Goal: Task Accomplishment & Management: Manage account settings

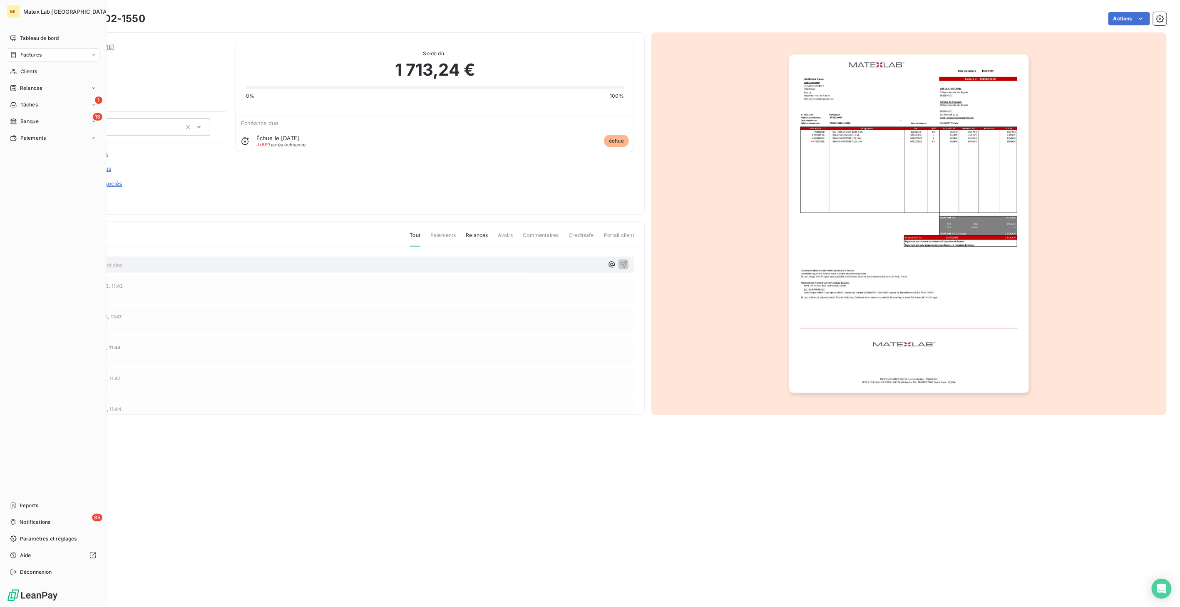
click at [17, 133] on html "ML Matex Lab France Tableau de bord Factures Clients Relances 1 Tâches 13 Banqu…" at bounding box center [590, 303] width 1180 height 607
click at [34, 139] on span "Paiements" at bounding box center [32, 137] width 25 height 7
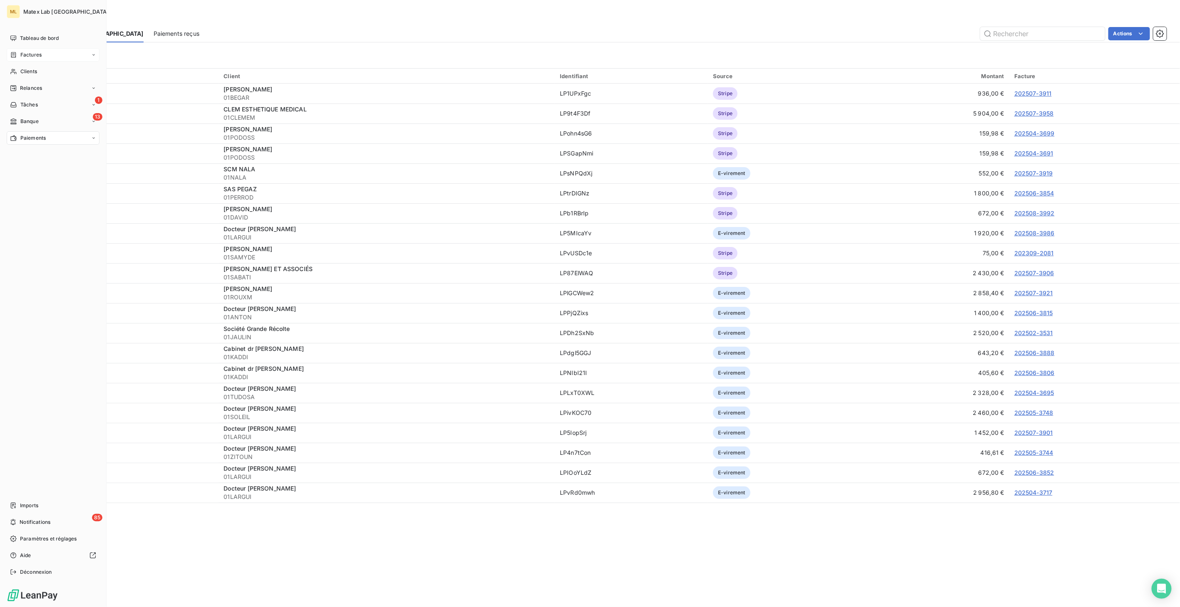
click at [25, 57] on span "Factures" at bounding box center [30, 54] width 21 height 7
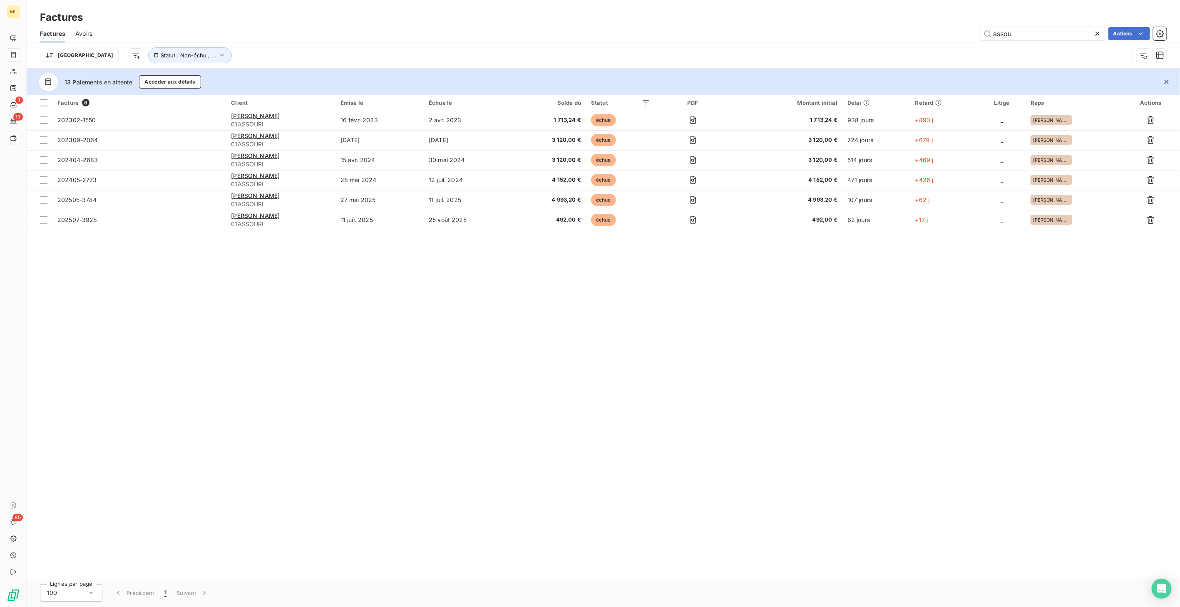
drag, startPoint x: 1022, startPoint y: 33, endPoint x: 966, endPoint y: 34, distance: 56.2
click at [966, 34] on div "assou Actions" at bounding box center [634, 33] width 1064 height 13
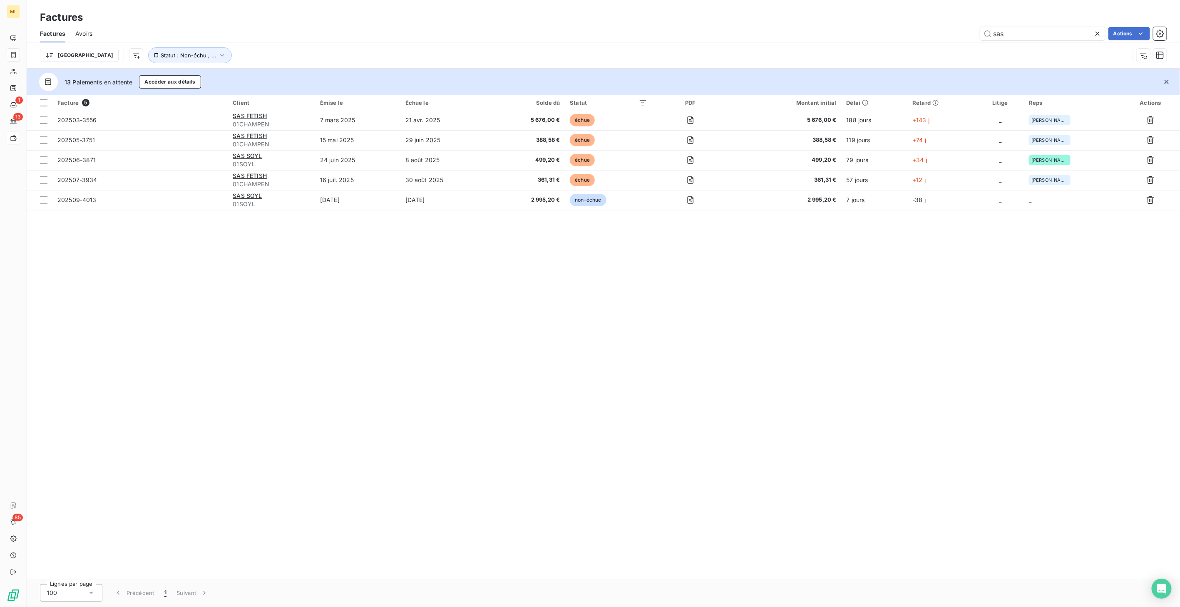
type input "sas"
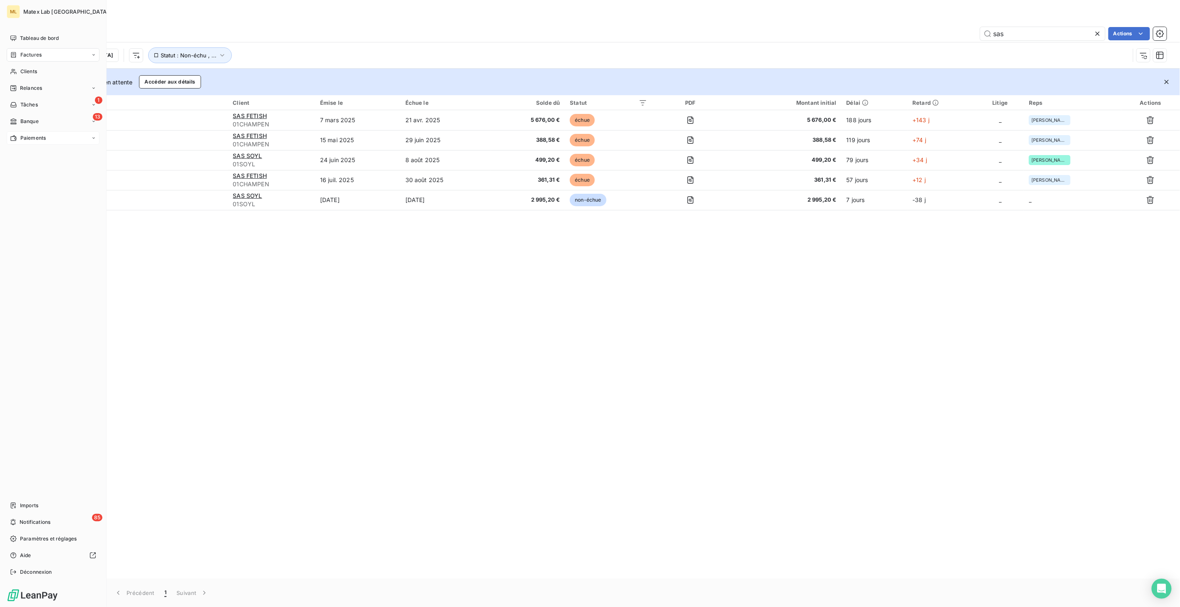
click at [39, 134] on span "Paiements" at bounding box center [32, 137] width 25 height 7
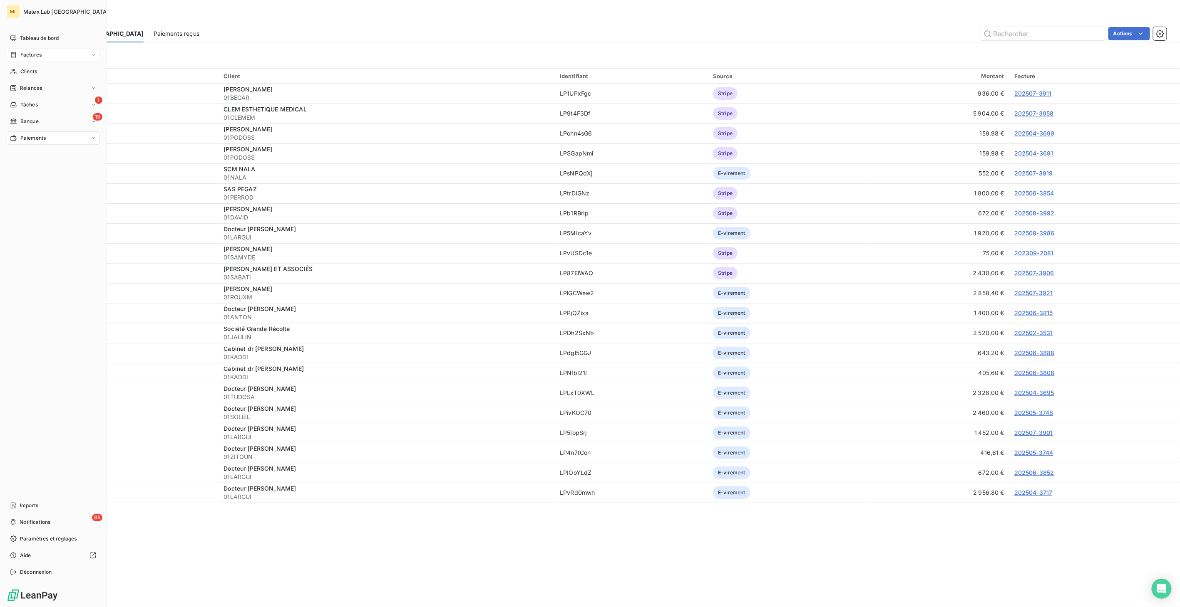
click at [51, 55] on div "Factures" at bounding box center [53, 54] width 93 height 13
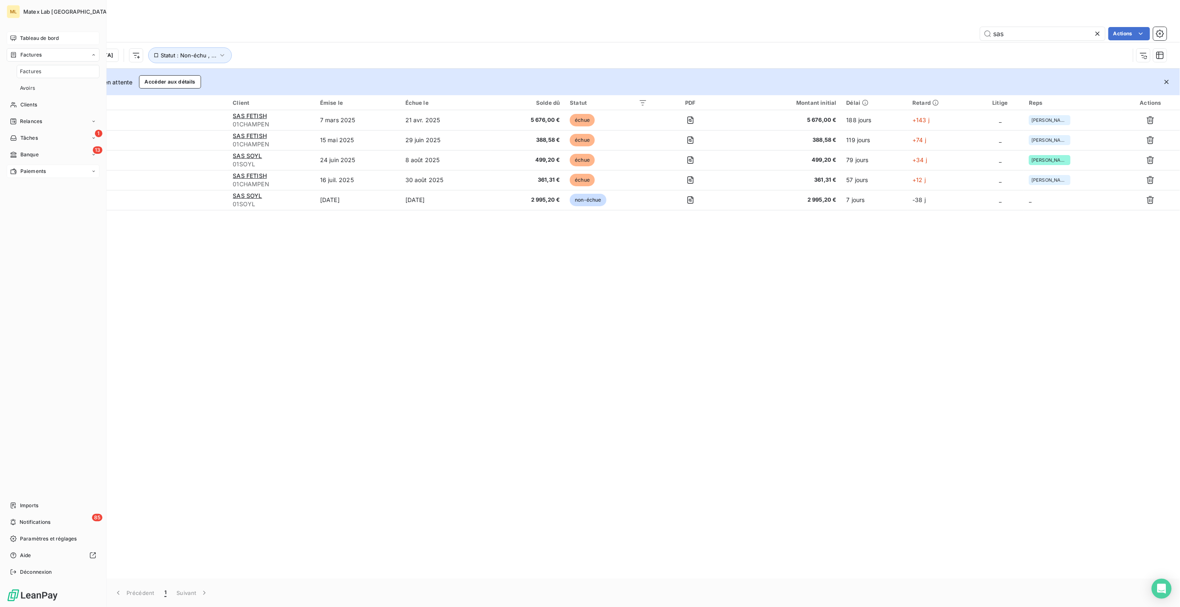
click at [39, 37] on span "Tableau de bord" at bounding box center [39, 38] width 39 height 7
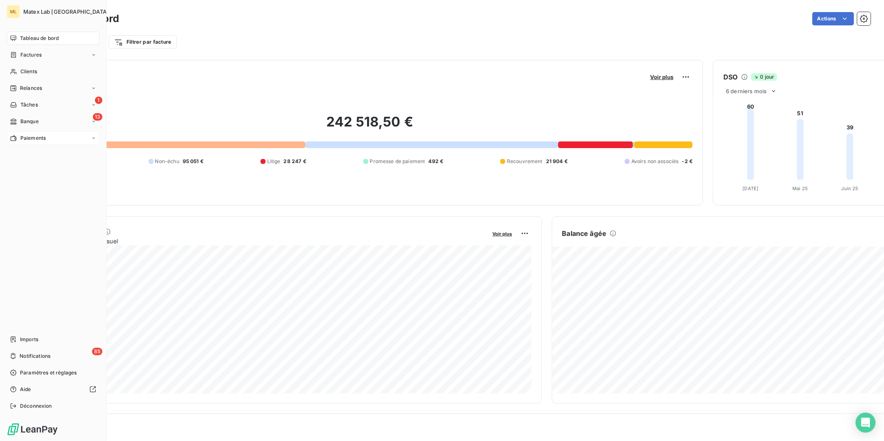
click at [10, 139] on icon at bounding box center [13, 138] width 7 height 7
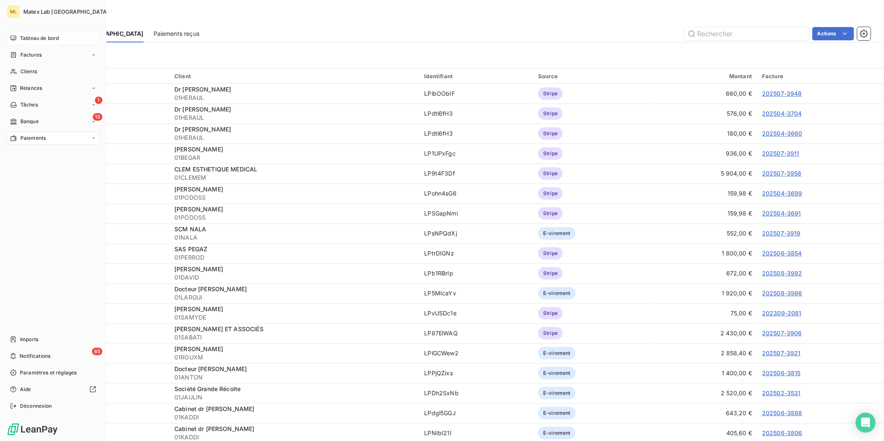
click at [40, 28] on div "ML Matex Lab France Tableau de bord Factures Clients Relances 1 Tâches 13 Banqu…" at bounding box center [53, 220] width 107 height 441
click at [42, 40] on span "Tableau de bord" at bounding box center [39, 38] width 39 height 7
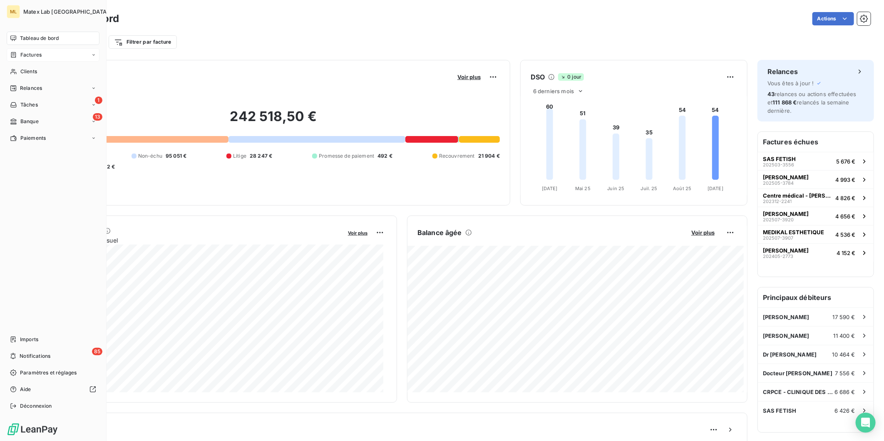
click at [46, 55] on div "Factures" at bounding box center [53, 54] width 93 height 13
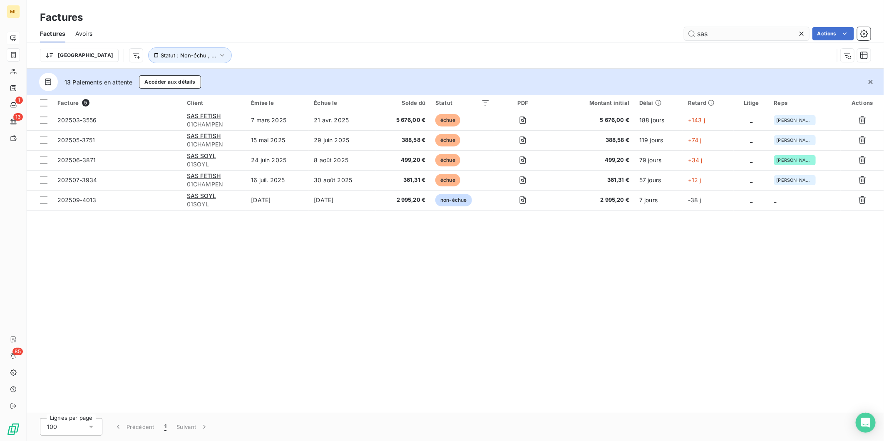
drag, startPoint x: 709, startPoint y: 32, endPoint x: 684, endPoint y: 32, distance: 24.5
click at [684, 32] on input "sas" at bounding box center [746, 33] width 125 height 13
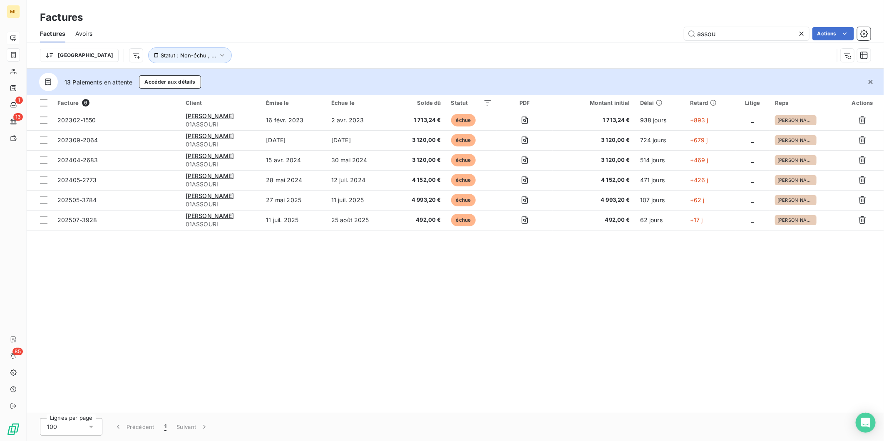
type input "assou"
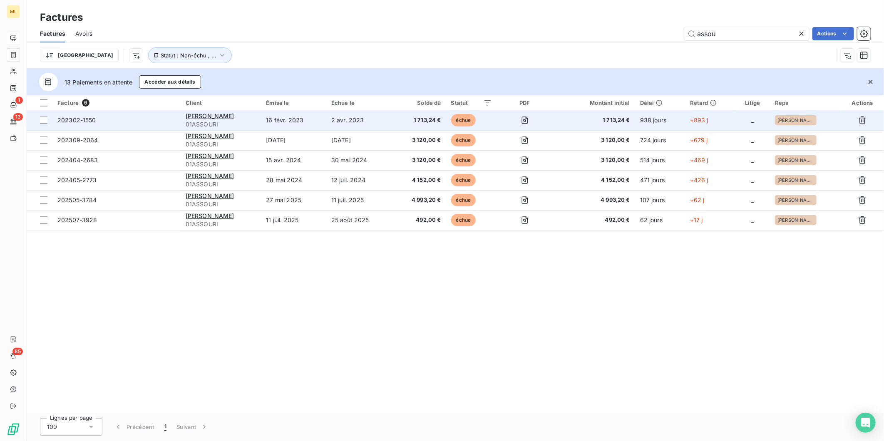
click at [427, 121] on span "1 713,24 €" at bounding box center [419, 120] width 44 height 8
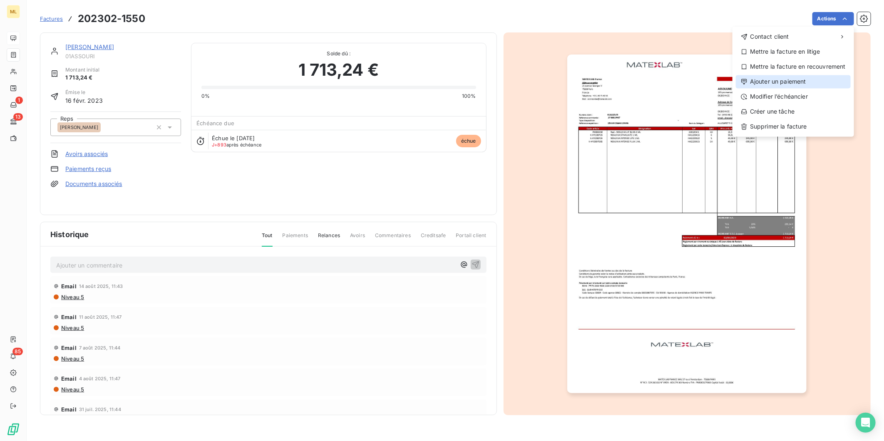
click at [788, 82] on div "Ajouter un paiement" at bounding box center [793, 81] width 115 height 13
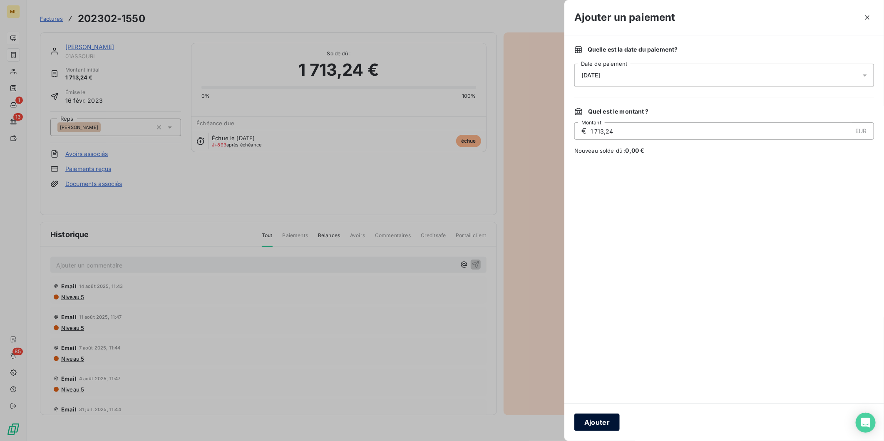
click at [599, 422] on button "Ajouter" at bounding box center [596, 422] width 45 height 17
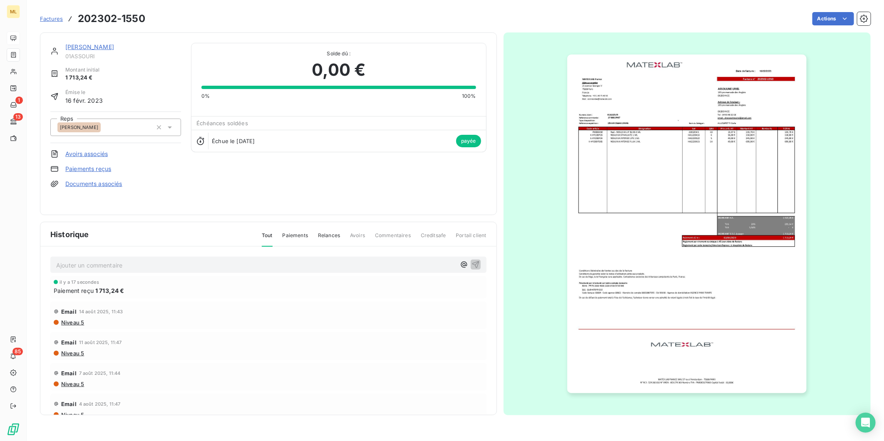
click at [283, 176] on div "[PERSON_NAME] 01ASSOURI Montant initial 1 713,24 € Émise le [DATE] Reps [PERSON…" at bounding box center [268, 124] width 436 height 162
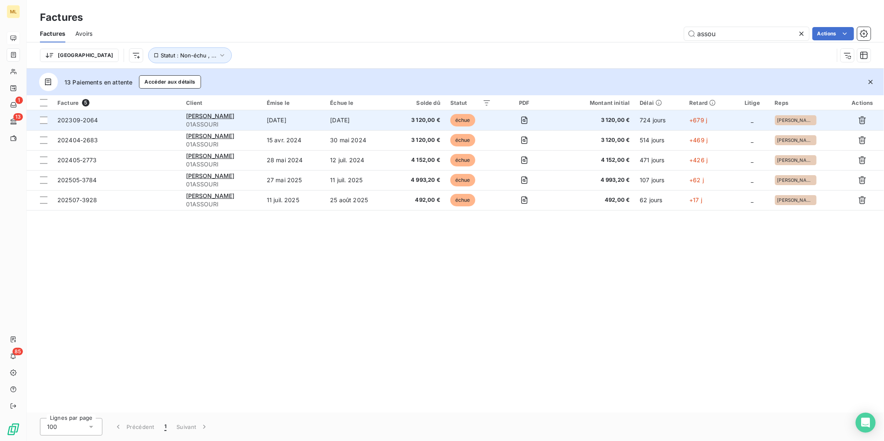
click at [430, 121] on span "3 120,00 €" at bounding box center [418, 120] width 44 height 8
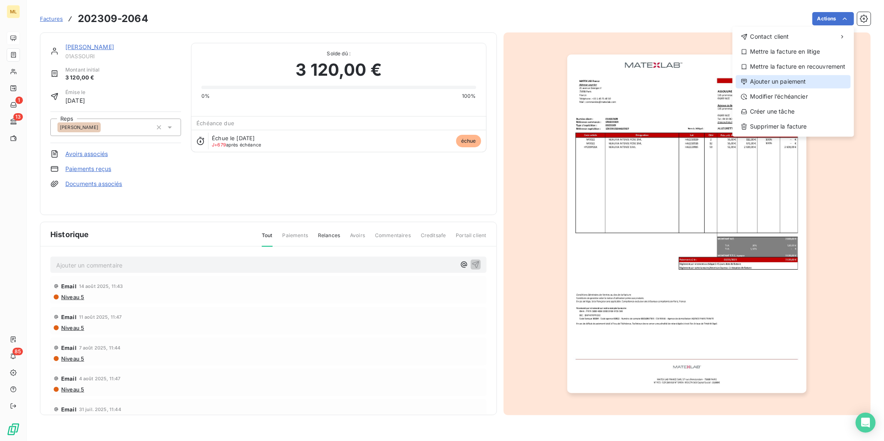
click at [801, 79] on div "Ajouter un paiement" at bounding box center [793, 81] width 115 height 13
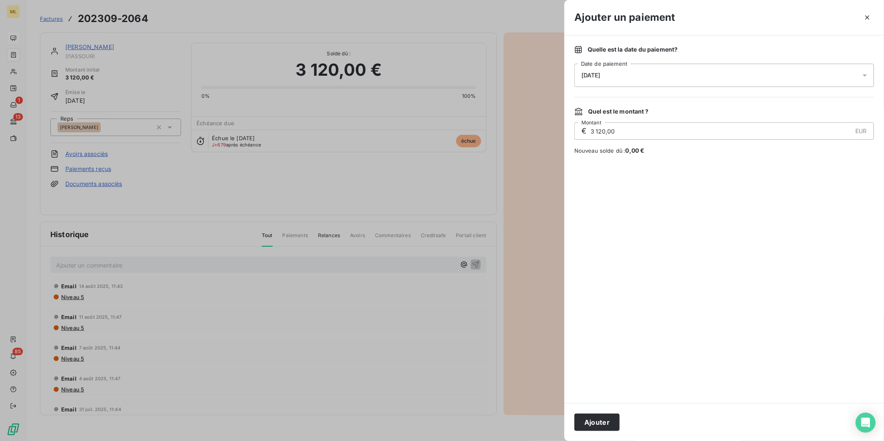
click at [604, 419] on button "Ajouter" at bounding box center [596, 422] width 45 height 17
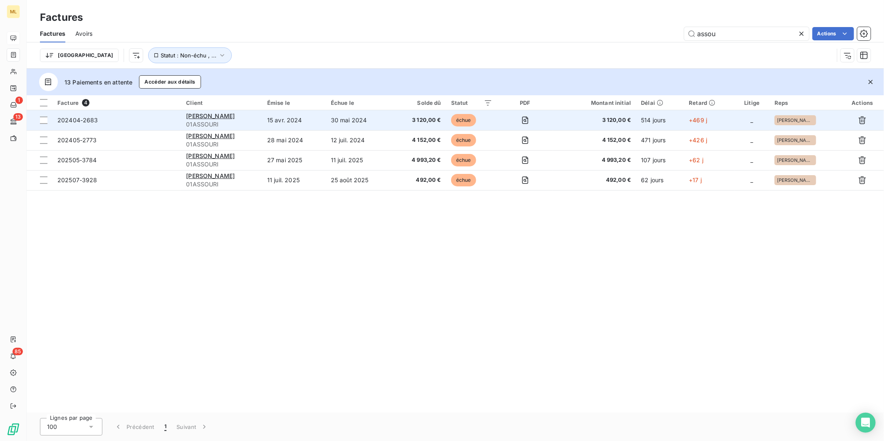
click at [408, 121] on span "3 120,00 €" at bounding box center [419, 120] width 45 height 8
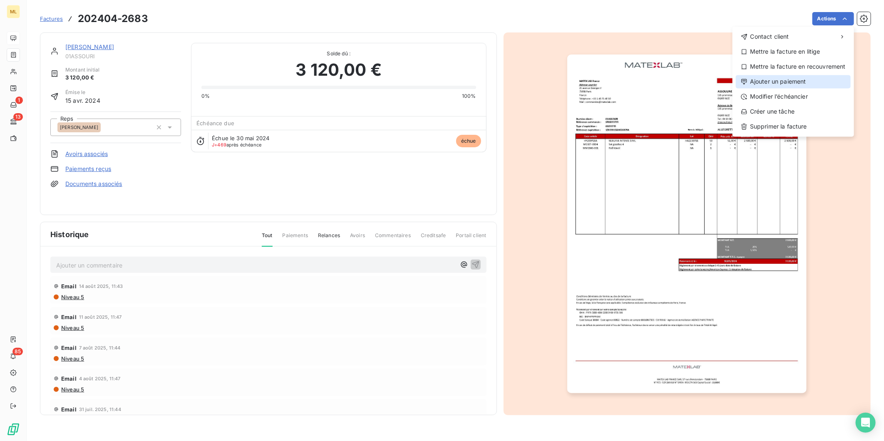
click at [800, 81] on div "Ajouter un paiement" at bounding box center [793, 81] width 115 height 13
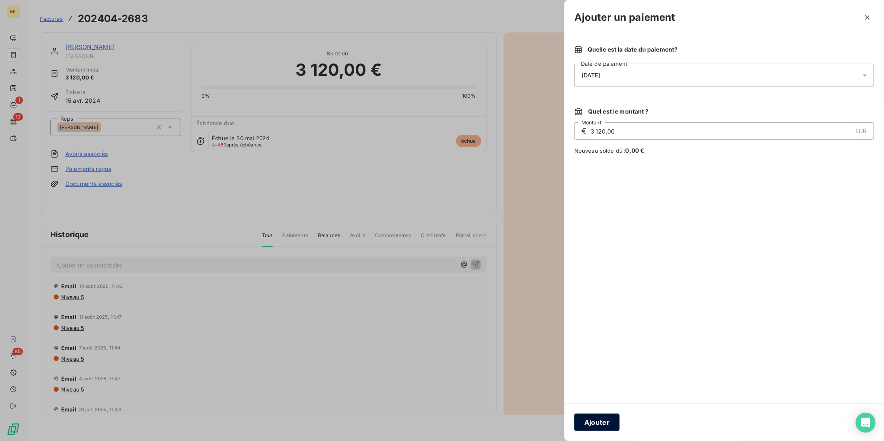
click at [591, 421] on button "Ajouter" at bounding box center [596, 422] width 45 height 17
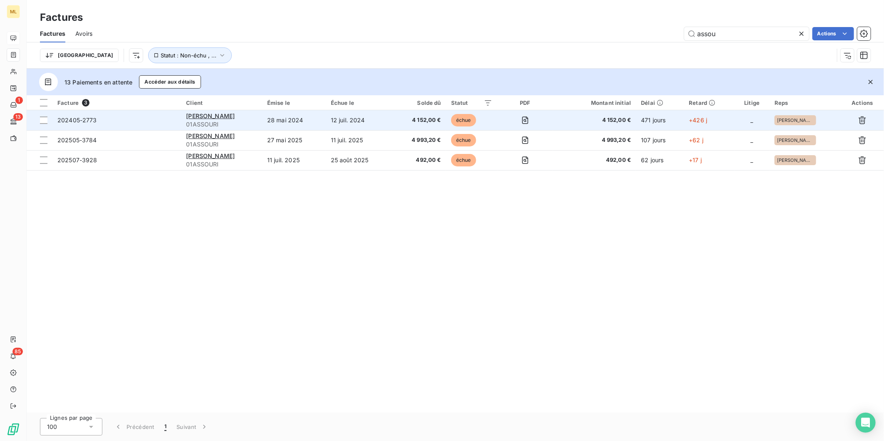
click at [409, 119] on span "4 152,00 €" at bounding box center [419, 120] width 45 height 8
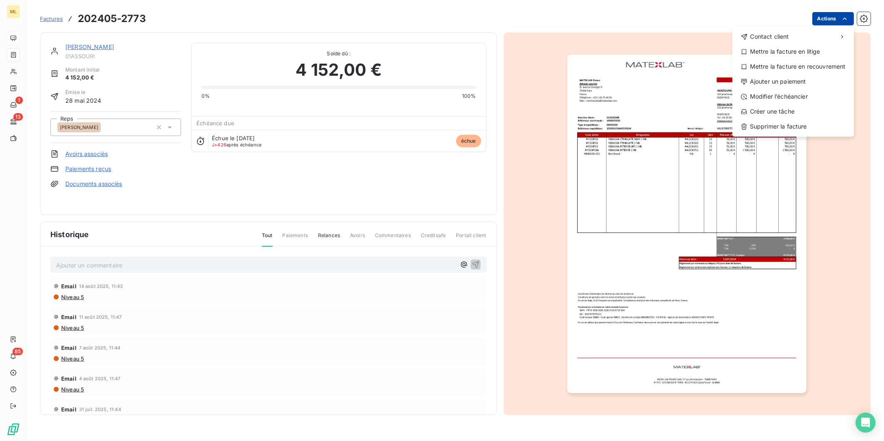
click at [850, 19] on html "ML 1 13 85 Factures 202405-2773 Actions Contact client Mettre la facture en lit…" at bounding box center [442, 220] width 884 height 441
click at [776, 79] on div "Ajouter un paiement" at bounding box center [793, 81] width 115 height 13
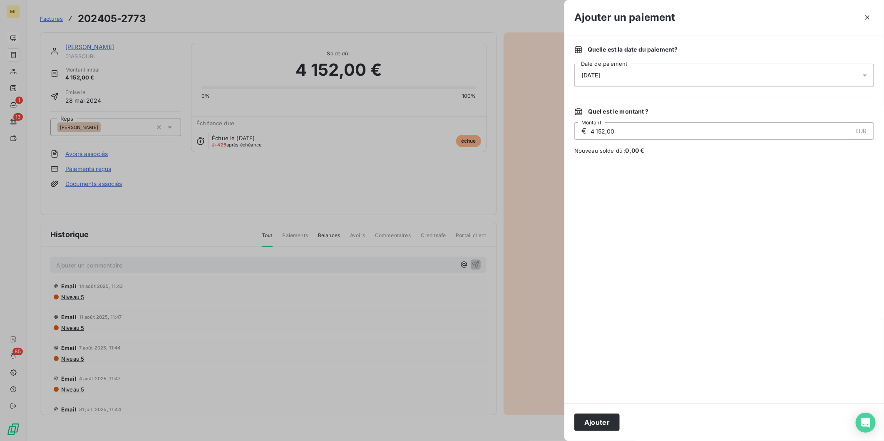
click at [630, 131] on input "4 152,00" at bounding box center [721, 131] width 262 height 17
type input "722,10"
click at [593, 421] on button "Ajouter" at bounding box center [596, 422] width 45 height 17
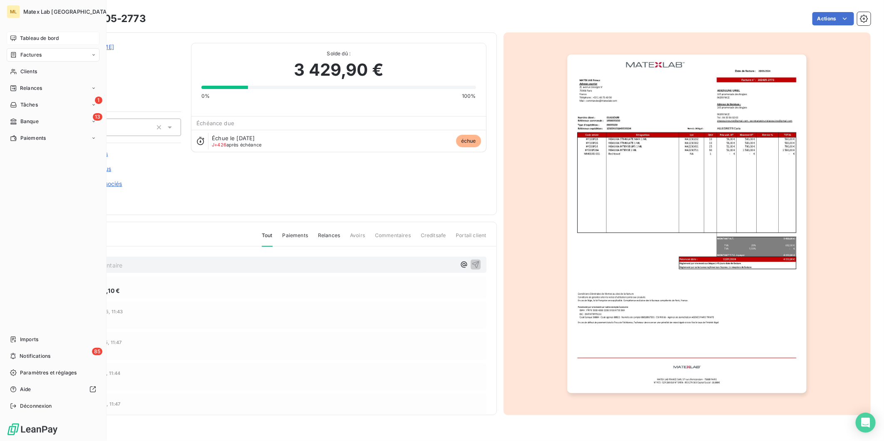
click at [40, 55] on span "Factures" at bounding box center [30, 54] width 21 height 7
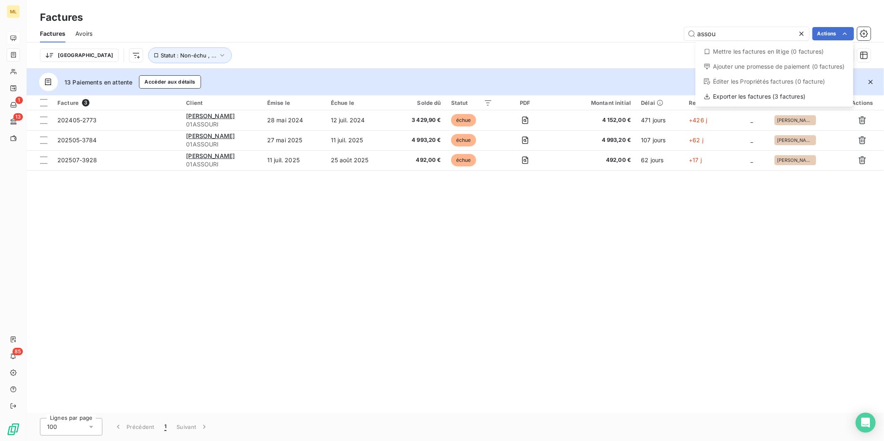
click at [215, 113] on html "ML 1 13 85 Factures Factures Avoirs assou Actions Mettre les factures en litige…" at bounding box center [442, 220] width 884 height 441
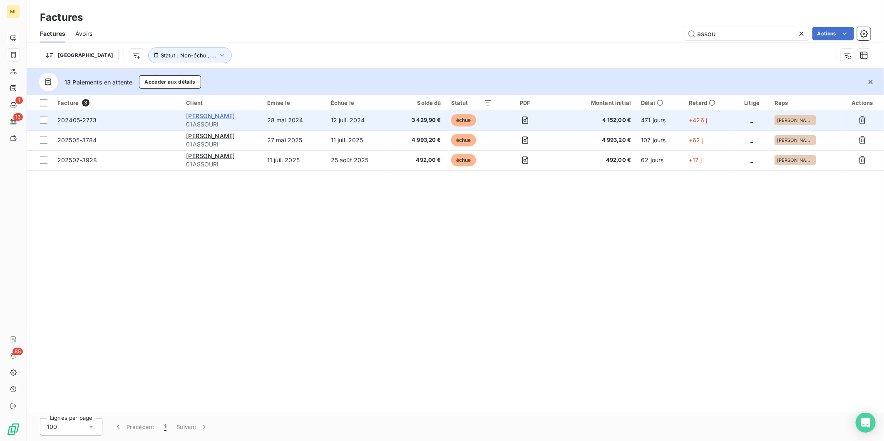
click at [208, 115] on span "[PERSON_NAME]" at bounding box center [210, 115] width 49 height 7
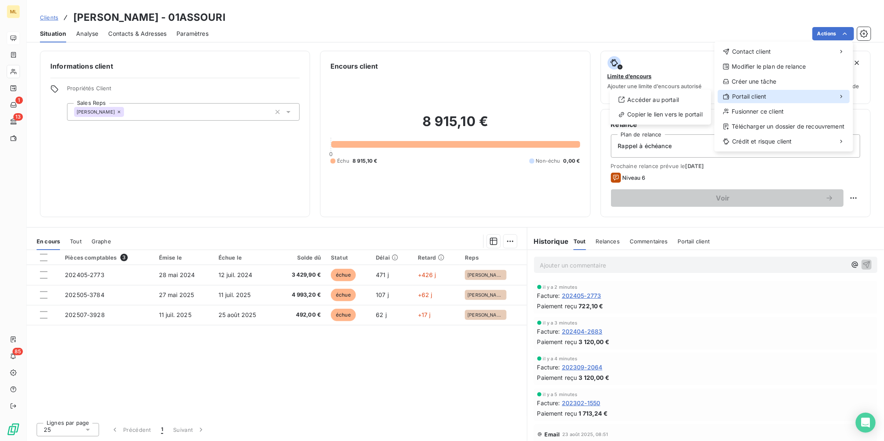
click at [764, 97] on span "Portail client" at bounding box center [749, 96] width 34 height 8
click at [668, 100] on div "Accéder au portail" at bounding box center [660, 99] width 94 height 13
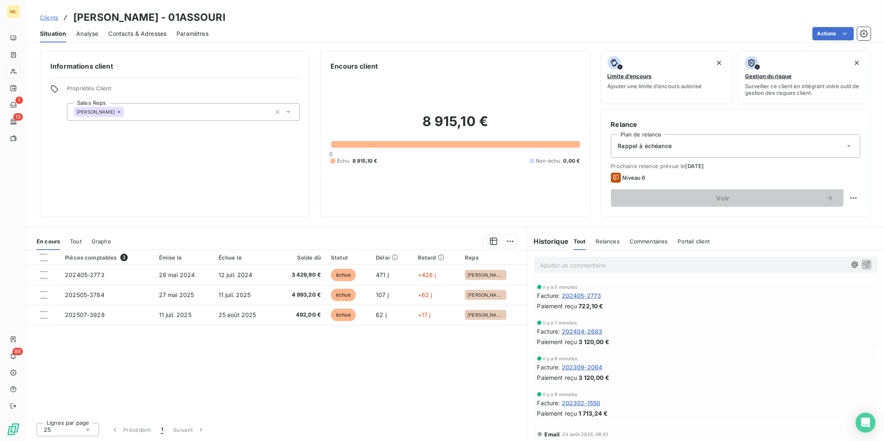
click at [419, 370] on div "Pièces comptables 3 Émise le Échue le Solde dû Statut Délai Retard Reps 202405-…" at bounding box center [277, 333] width 500 height 166
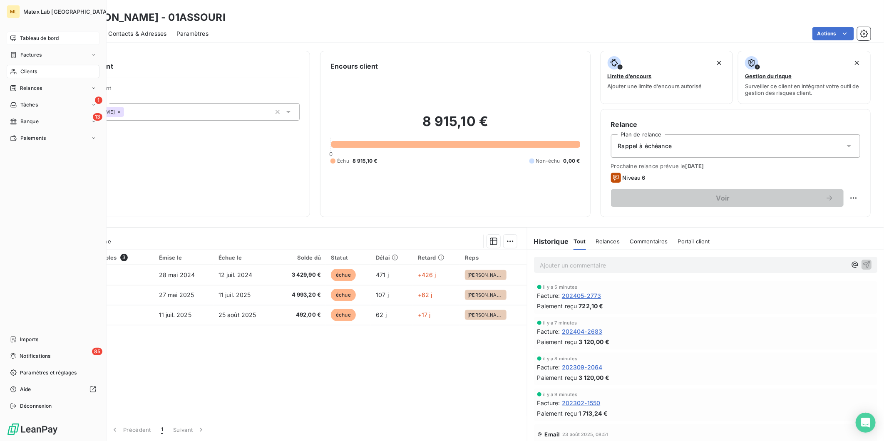
click at [22, 52] on span "Factures" at bounding box center [30, 54] width 21 height 7
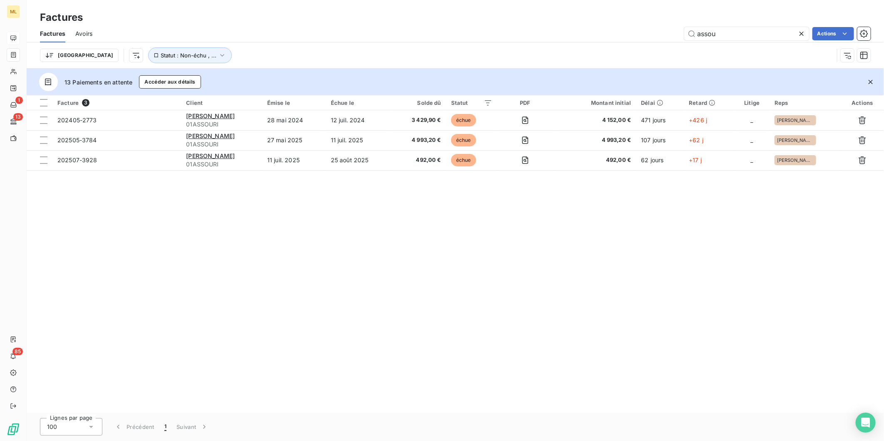
drag, startPoint x: 726, startPoint y: 30, endPoint x: 663, endPoint y: 28, distance: 62.9
click at [671, 32] on div "assou Actions" at bounding box center [486, 33] width 768 height 13
drag, startPoint x: 716, startPoint y: 35, endPoint x: 669, endPoint y: 36, distance: 47.4
click at [671, 37] on div "touh Actions" at bounding box center [486, 33] width 768 height 13
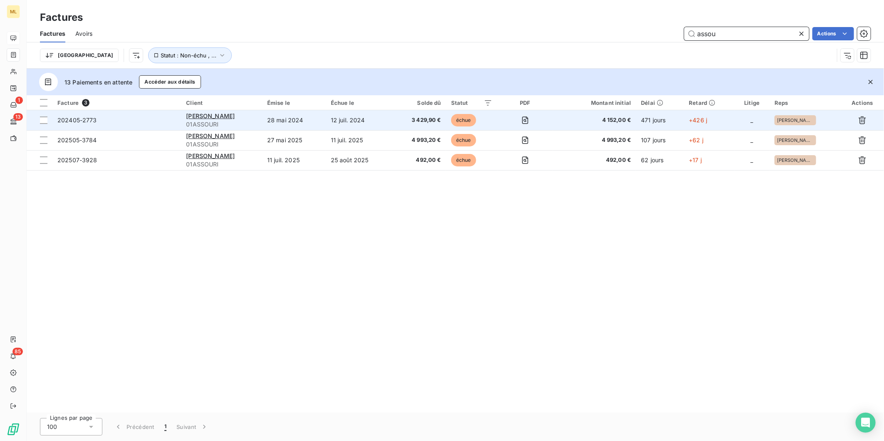
type input "assou"
click at [398, 119] on td "3 429,90 €" at bounding box center [419, 120] width 55 height 20
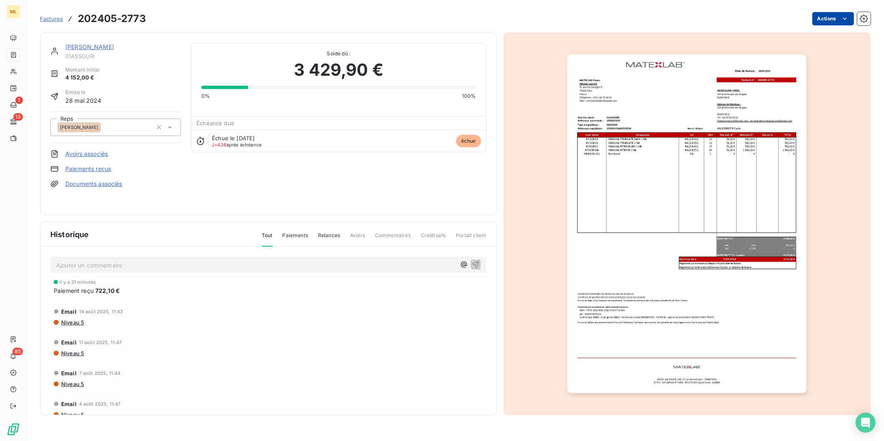
click at [852, 19] on html "ML 1 13 85 Factures 202405-2773 Actions [PERSON_NAME] 01ASSOURI Montant initial…" at bounding box center [442, 220] width 884 height 441
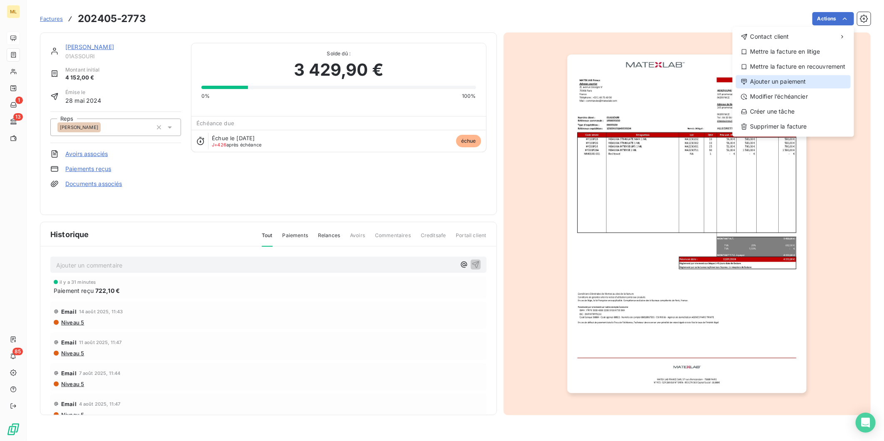
click at [798, 80] on div "Ajouter un paiement" at bounding box center [793, 81] width 115 height 13
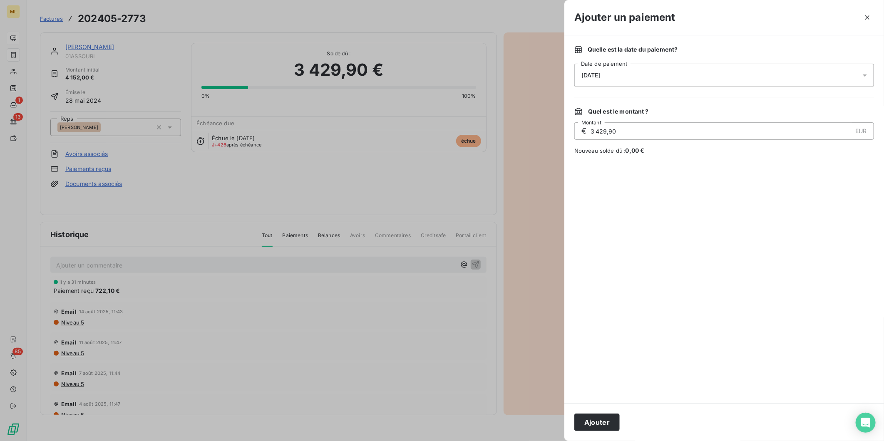
click at [664, 134] on input "3 429,90" at bounding box center [721, 131] width 262 height 17
type input "0,19"
click at [602, 417] on button "Ajouter" at bounding box center [596, 422] width 45 height 17
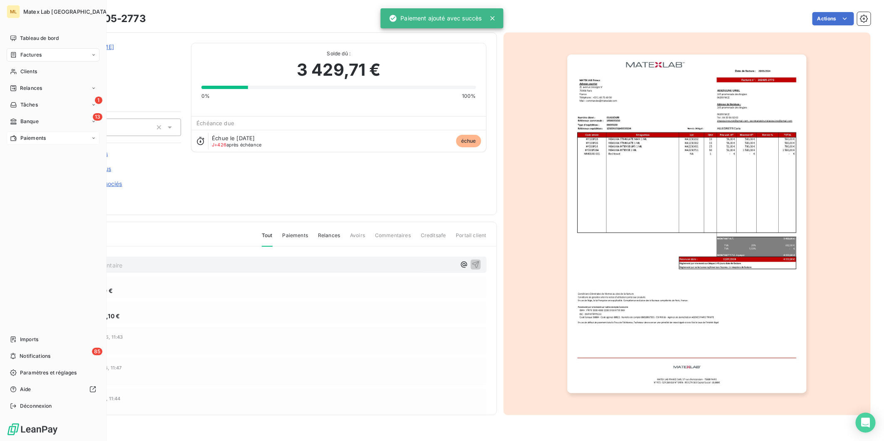
click at [22, 139] on span "Paiements" at bounding box center [32, 137] width 25 height 7
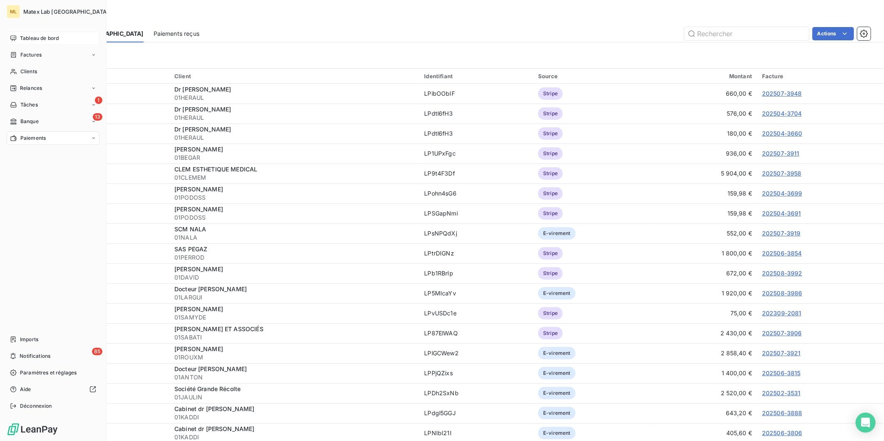
click at [25, 35] on span "Tableau de bord" at bounding box center [39, 38] width 39 height 7
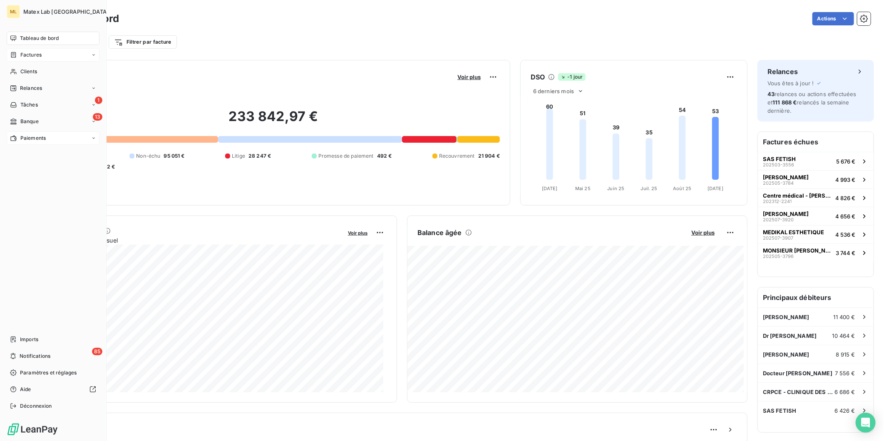
click at [32, 56] on span "Factures" at bounding box center [30, 54] width 21 height 7
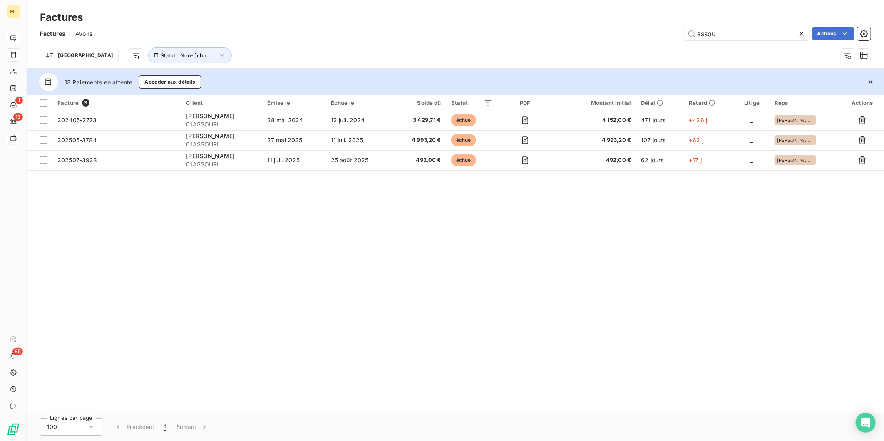
drag, startPoint x: 723, startPoint y: 35, endPoint x: 683, endPoint y: 38, distance: 39.6
click at [683, 38] on div "assou Actions" at bounding box center [486, 33] width 768 height 13
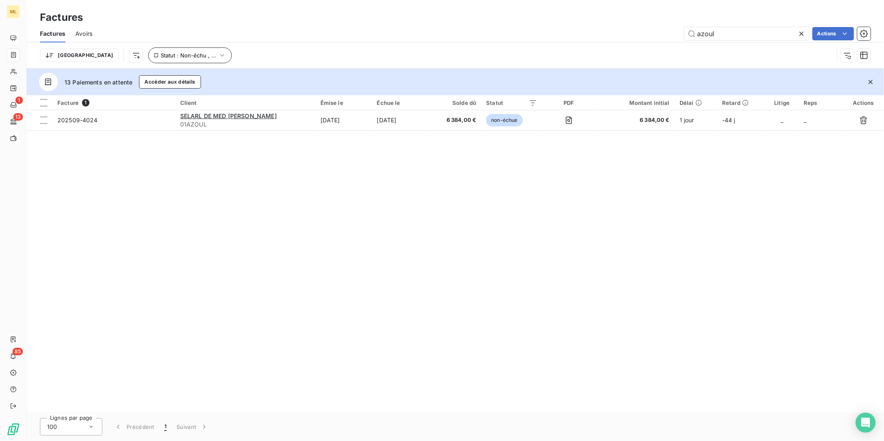
type input "azoul"
click at [186, 55] on button "Statut : Non-échu , ..." at bounding box center [190, 55] width 84 height 16
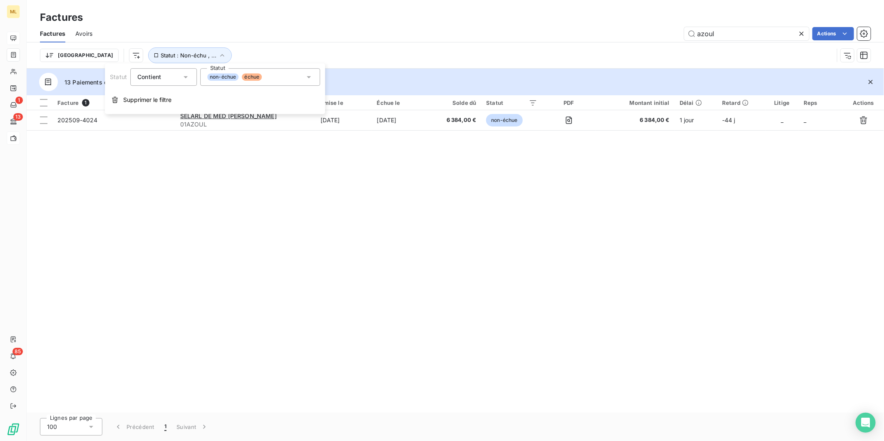
click at [281, 78] on div "non-échue échue" at bounding box center [260, 76] width 120 height 17
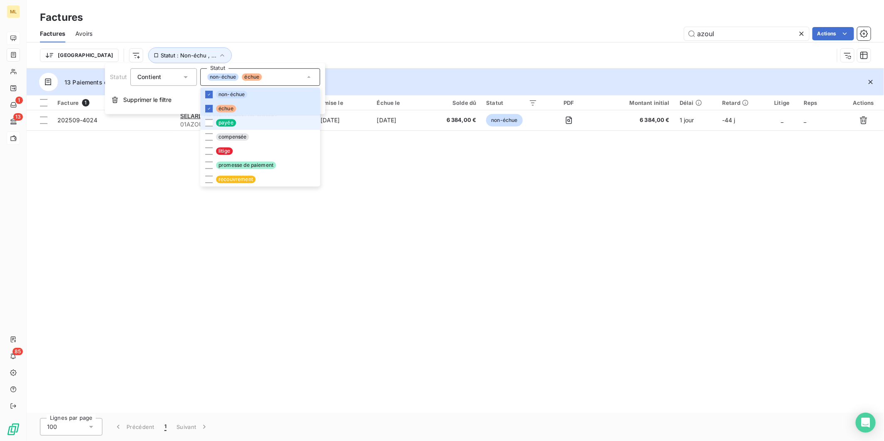
click at [224, 122] on span "payée" at bounding box center [226, 122] width 20 height 7
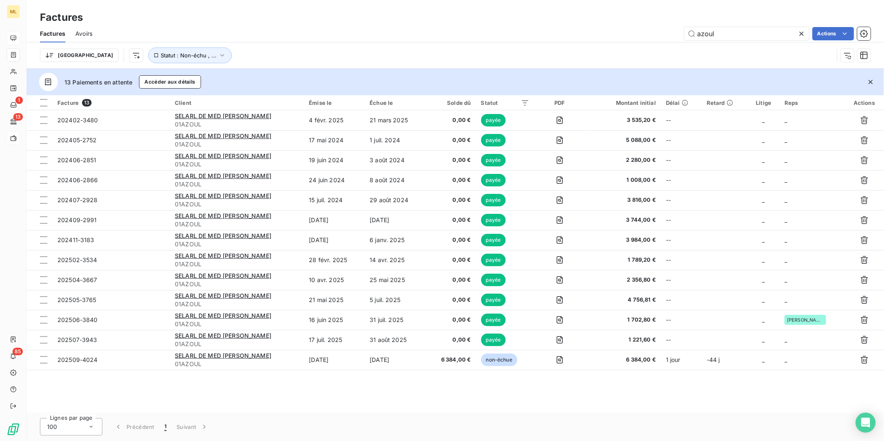
click at [450, 396] on div "Facture 13 Client Émise le Échue le Solde dû Statut PDF Montant initial Délai R…" at bounding box center [455, 253] width 857 height 317
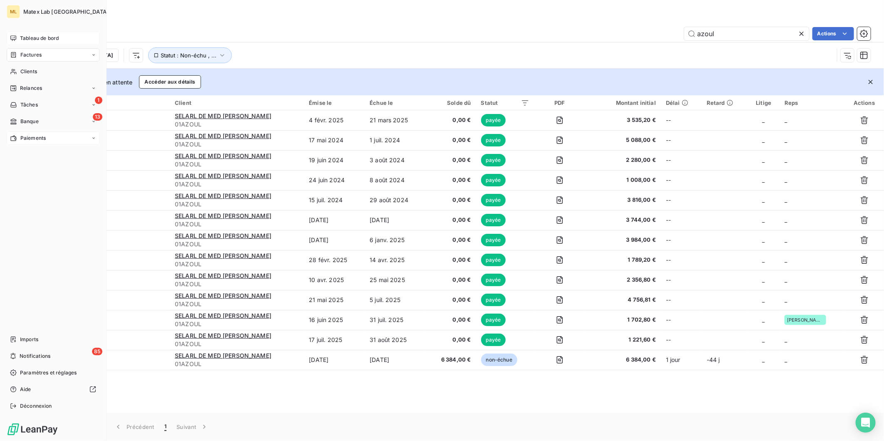
click at [27, 140] on span "Paiements" at bounding box center [32, 137] width 25 height 7
